Goal: Task Accomplishment & Management: Use online tool/utility

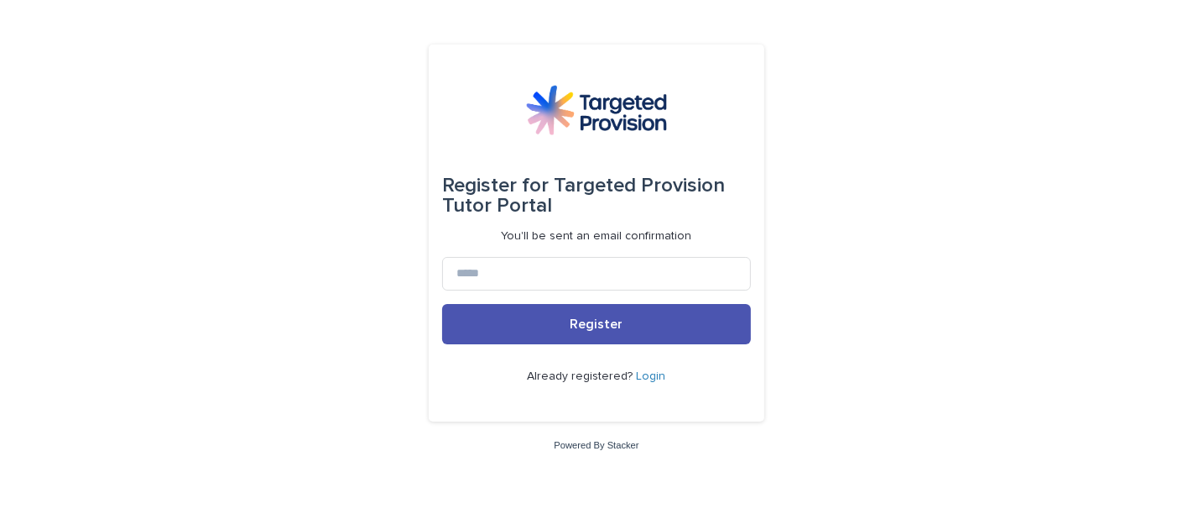
click at [652, 372] on link "Login" at bounding box center [651, 376] width 29 height 12
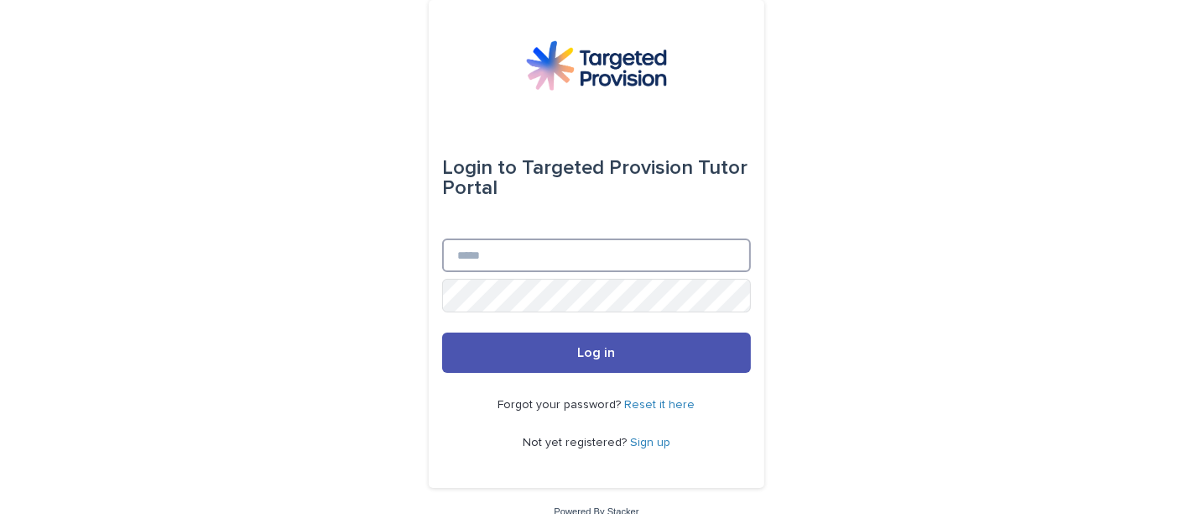
click at [547, 261] on input "Email" at bounding box center [596, 255] width 309 height 34
type input "**********"
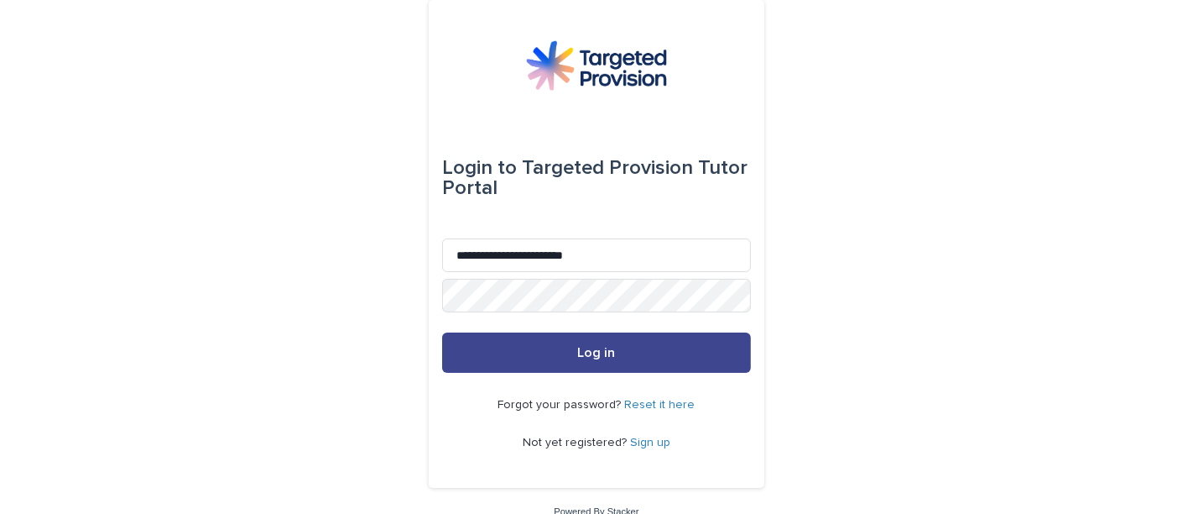
click at [620, 334] on button "Log in" at bounding box center [596, 352] width 309 height 40
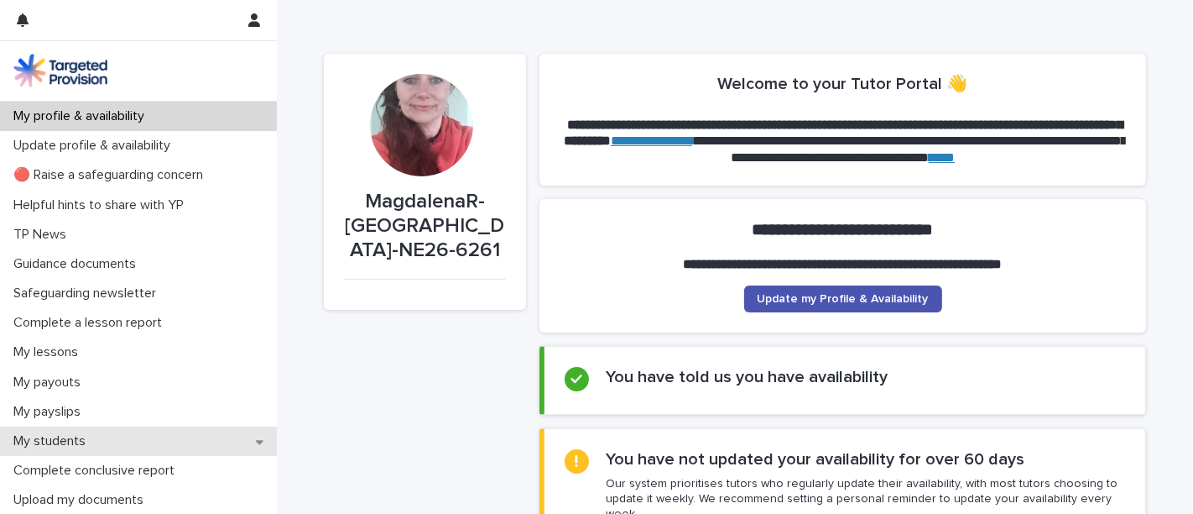
click at [78, 448] on p "My students" at bounding box center [53, 441] width 92 height 16
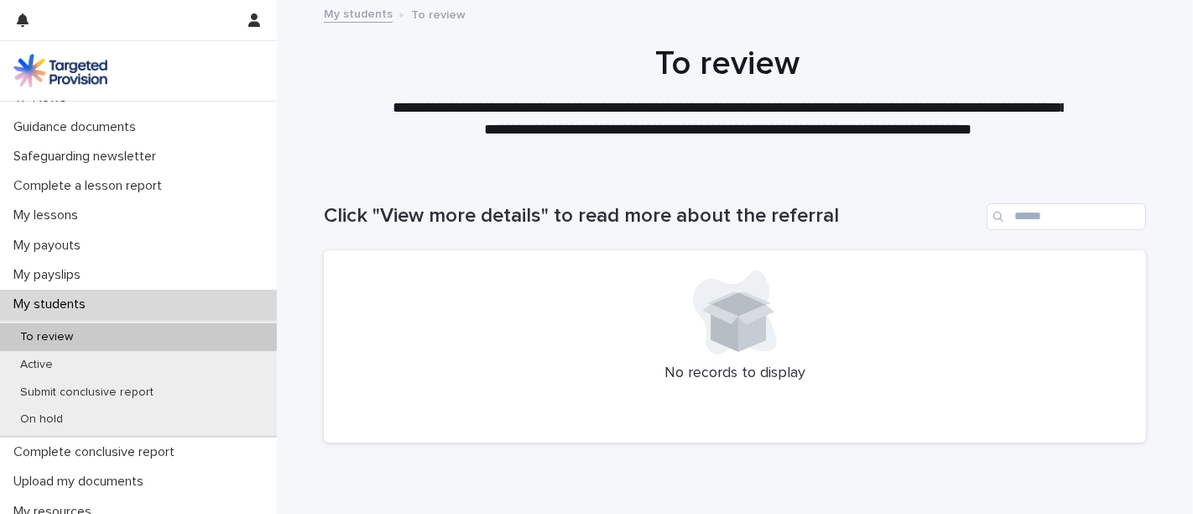
scroll to position [136, 0]
click at [124, 365] on div "Active" at bounding box center [138, 366] width 277 height 28
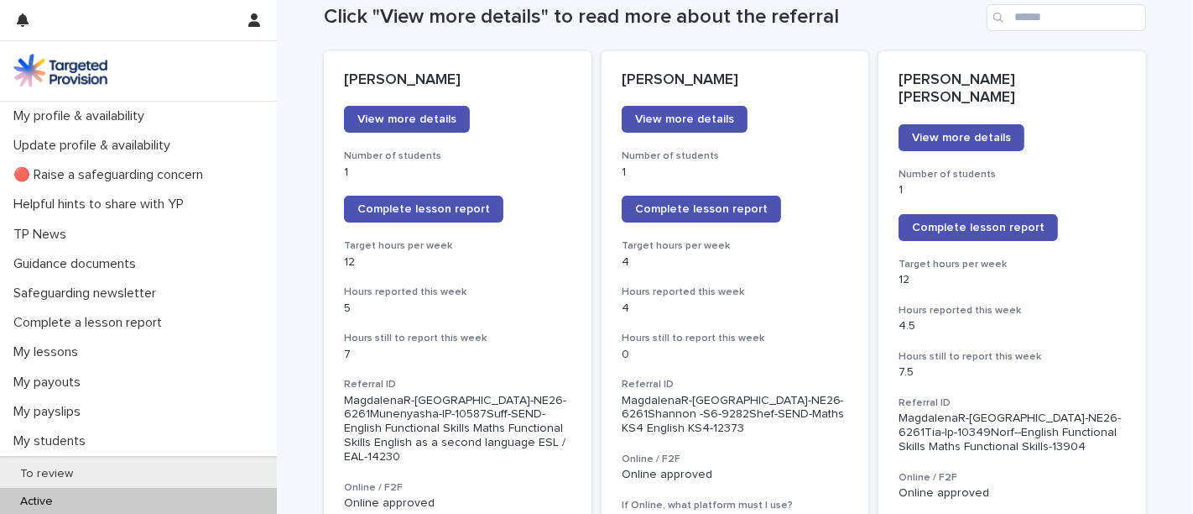
scroll to position [196, 0]
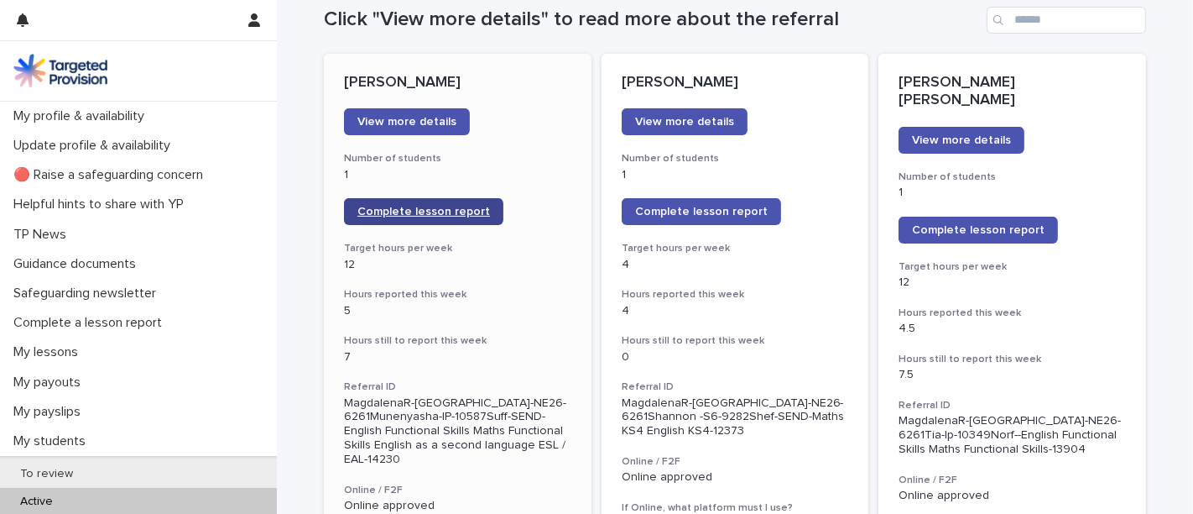
click at [425, 206] on span "Complete lesson report" at bounding box center [423, 212] width 133 height 12
